Goal: Task Accomplishment & Management: Use online tool/utility

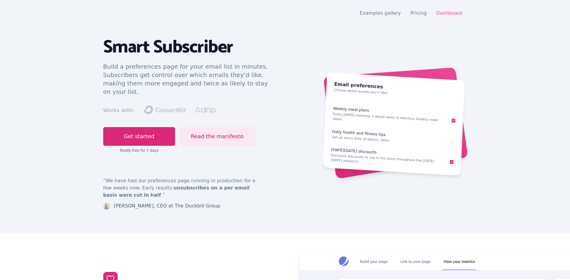
click at [446, 11] on link "Dashboard" at bounding box center [449, 13] width 26 height 6
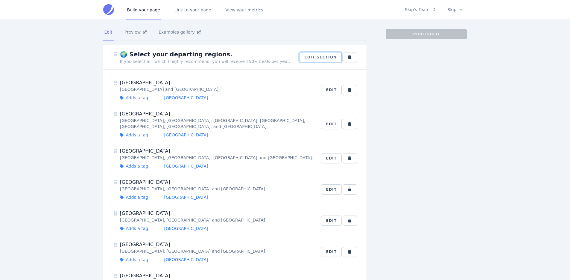
click at [311, 55] on button "Edit section" at bounding box center [320, 57] width 43 height 10
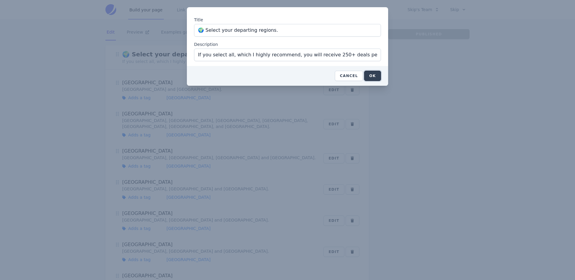
click at [379, 75] on button "OK" at bounding box center [372, 76] width 17 height 10
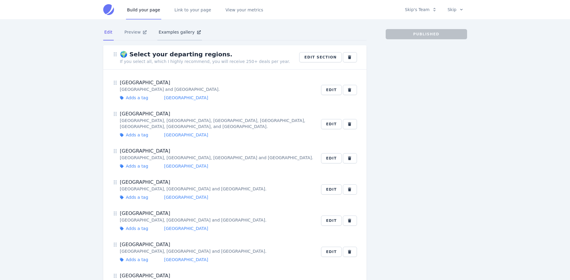
click at [180, 35] on link "Examples gallery" at bounding box center [179, 32] width 44 height 16
click at [133, 98] on div "Adds a tag" at bounding box center [145, 98] width 38 height 6
click at [133, 81] on div "[GEOGRAPHIC_DATA]" at bounding box center [217, 82] width 194 height 7
click at [326, 89] on button "Edit" at bounding box center [331, 90] width 21 height 10
select select "3750730"
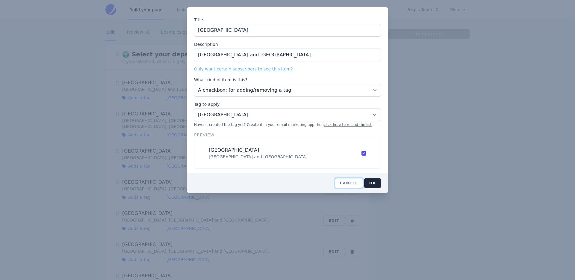
click at [353, 183] on button "Cancel" at bounding box center [349, 183] width 28 height 10
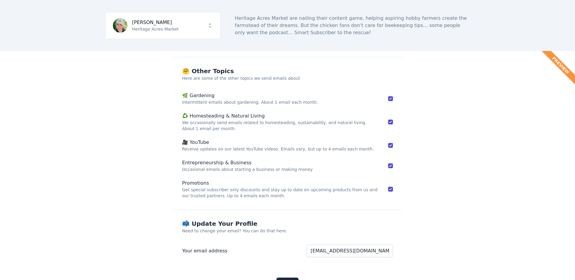
scroll to position [310, 0]
